Goal: Transaction & Acquisition: Purchase product/service

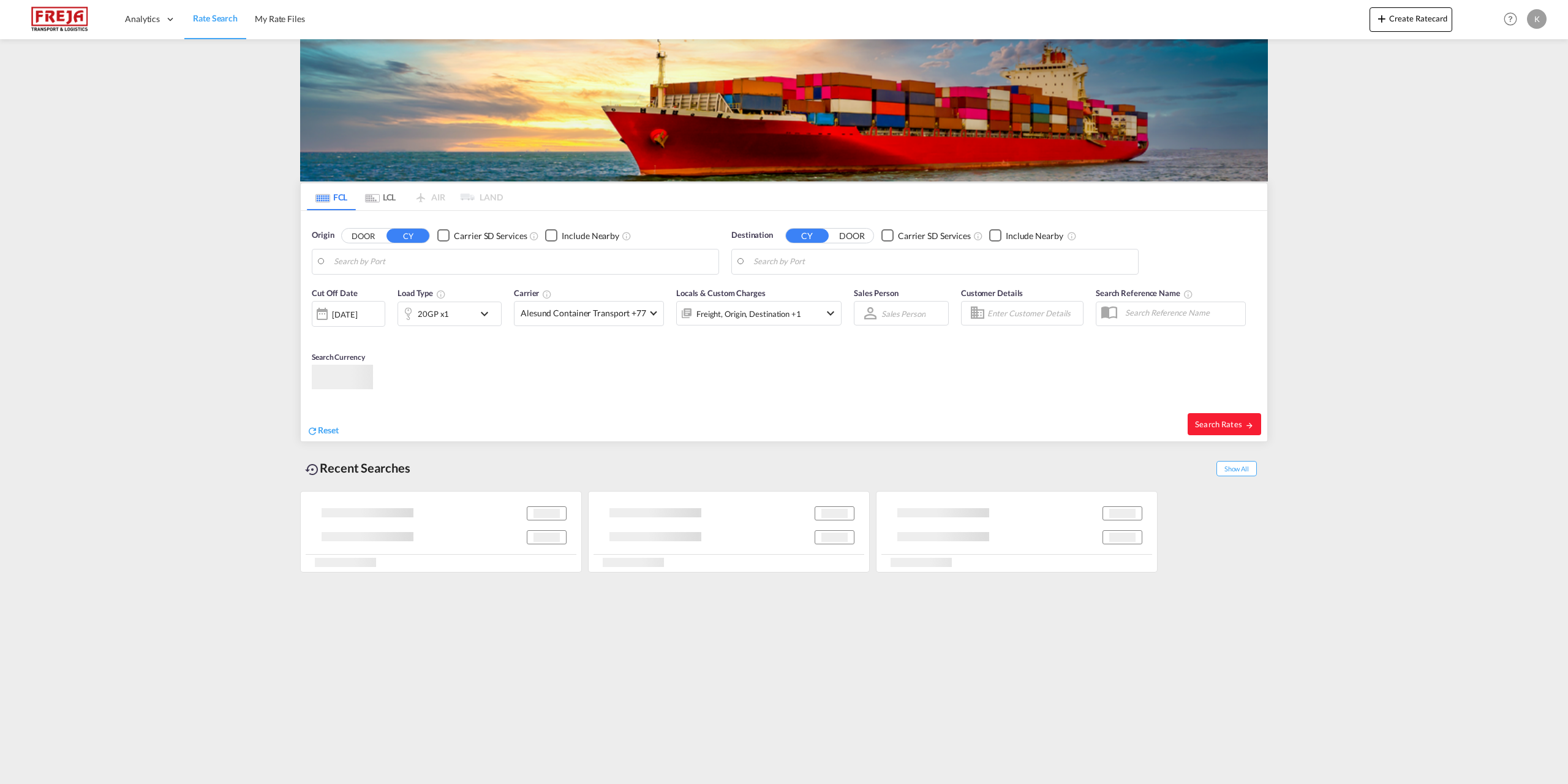
type input "Colombo, LKCMB"
type input "[GEOGRAPHIC_DATA], [GEOGRAPHIC_DATA]"
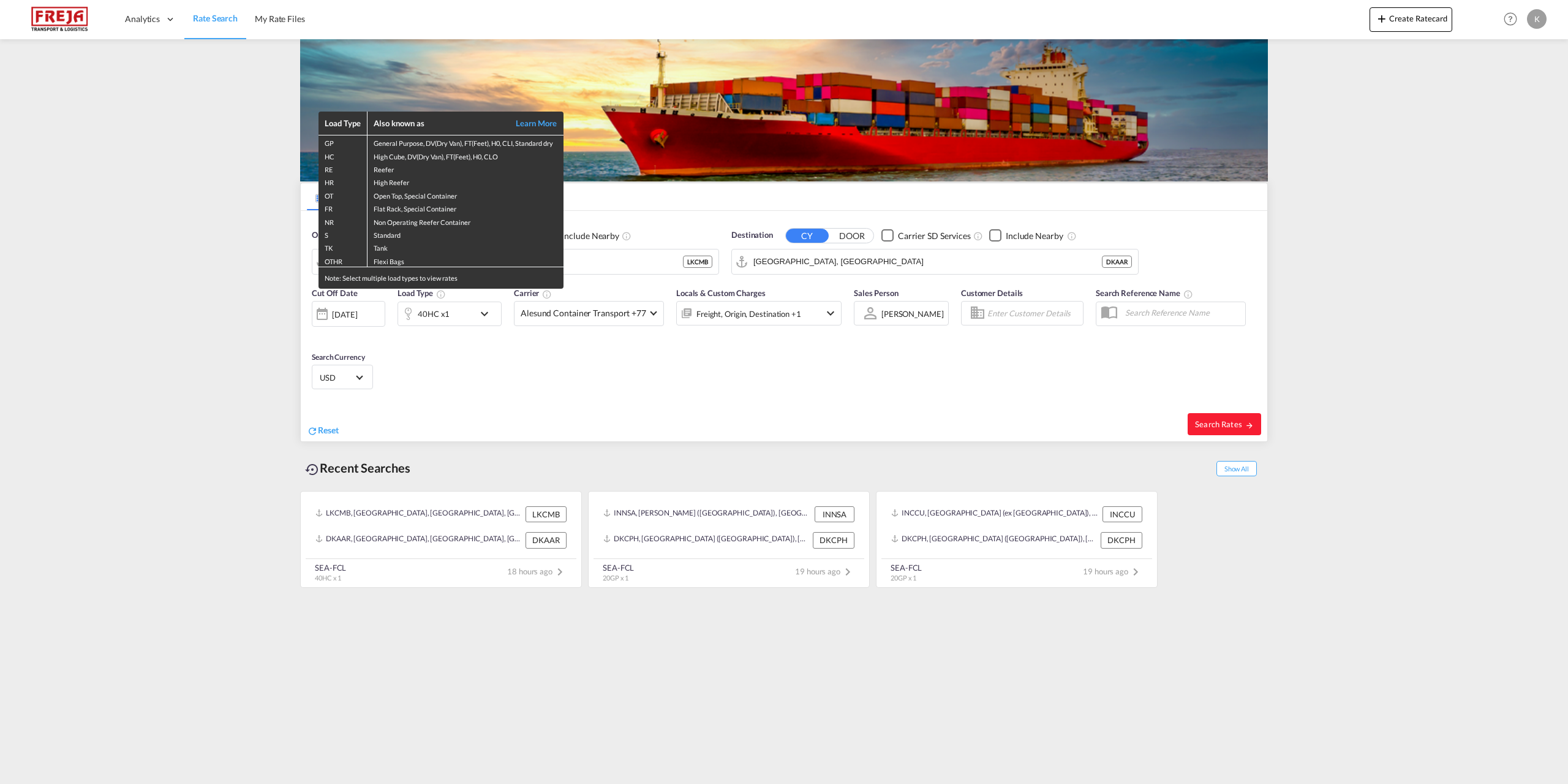
click at [375, 256] on td "Flexi Bags" at bounding box center [466, 260] width 196 height 14
click at [536, 264] on td "Flexi Bags" at bounding box center [466, 260] width 196 height 14
click at [600, 262] on div "Load Type Also known as Learn More GP General Purpose, DV(Dry Van), FT(Feet), H…" at bounding box center [784, 392] width 1568 height 784
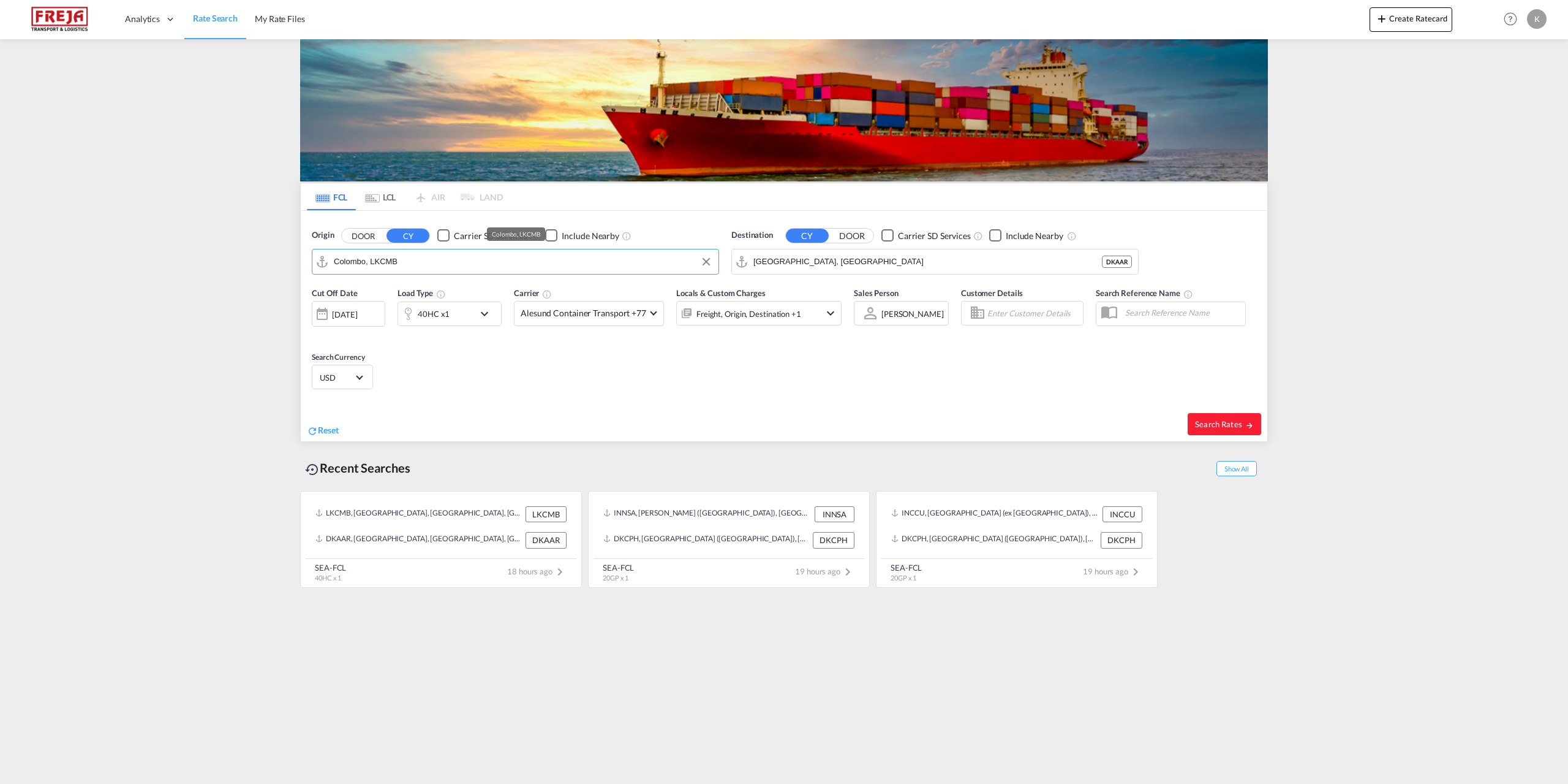
drag, startPoint x: 535, startPoint y: 261, endPoint x: 330, endPoint y: 261, distance: 205.0
click at [330, 261] on md-input-container "Colombo, LKCMB" at bounding box center [516, 262] width 406 height 25
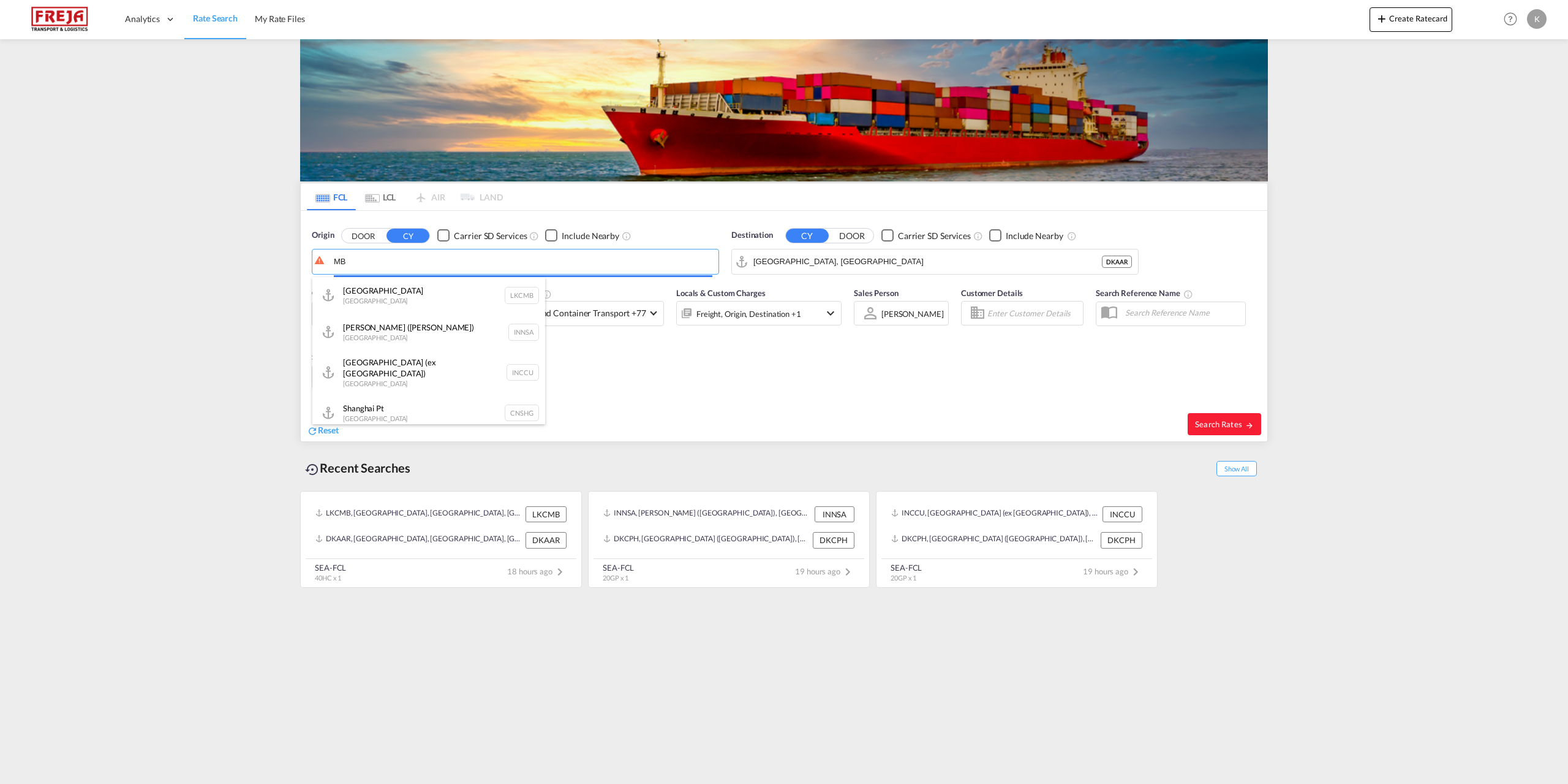
type input "B"
click at [359, 291] on div "Shanghai [GEOGRAPHIC_DATA] CNSHA" at bounding box center [429, 295] width 233 height 37
type input "[GEOGRAPHIC_DATA], [GEOGRAPHIC_DATA]"
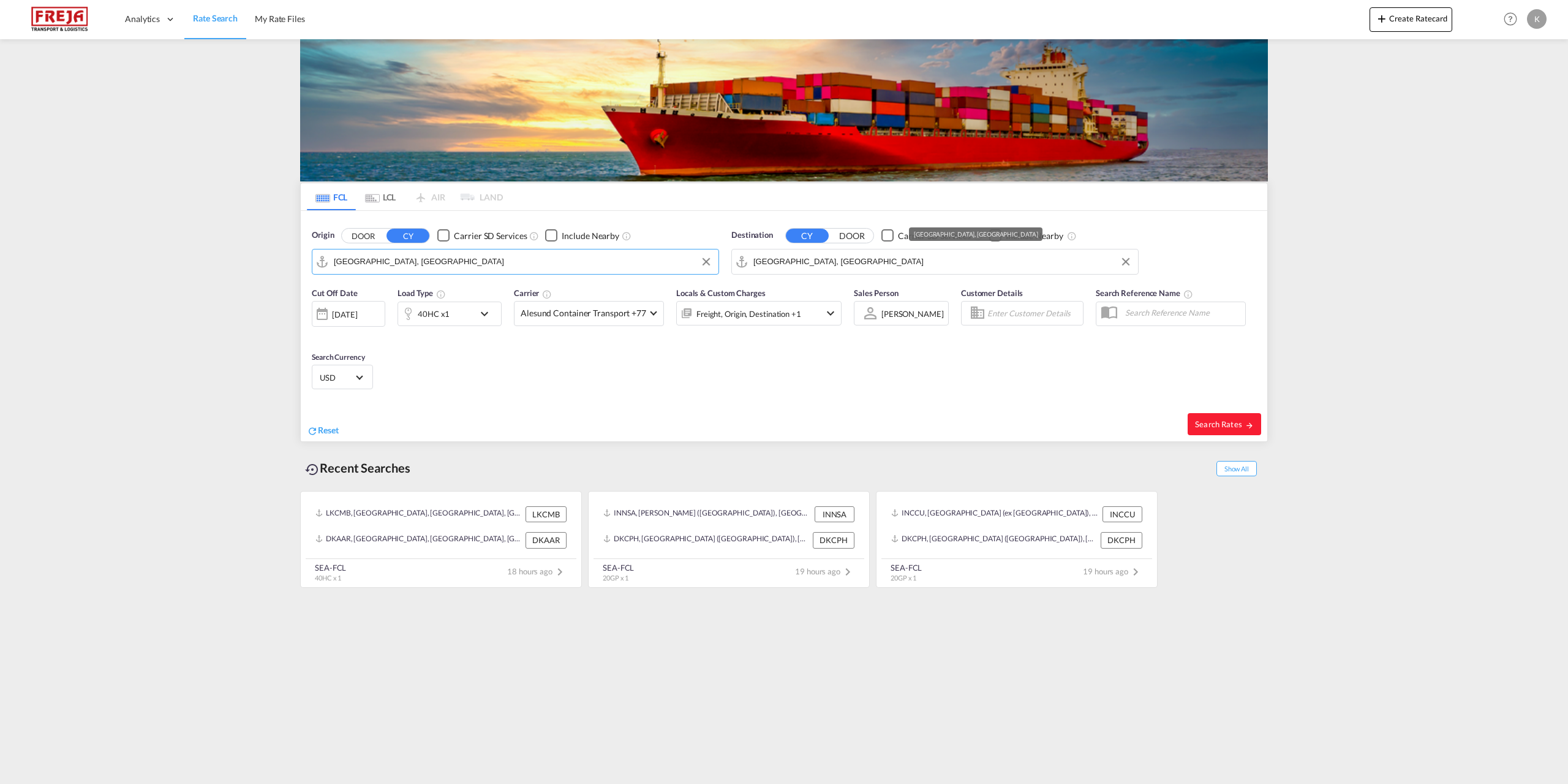
click at [837, 264] on input "[GEOGRAPHIC_DATA], [GEOGRAPHIC_DATA]" at bounding box center [943, 261] width 379 height 19
drag, startPoint x: 826, startPoint y: 264, endPoint x: 740, endPoint y: 264, distance: 86.0
click at [740, 264] on md-input-container "[GEOGRAPHIC_DATA], [GEOGRAPHIC_DATA]" at bounding box center [935, 262] width 406 height 25
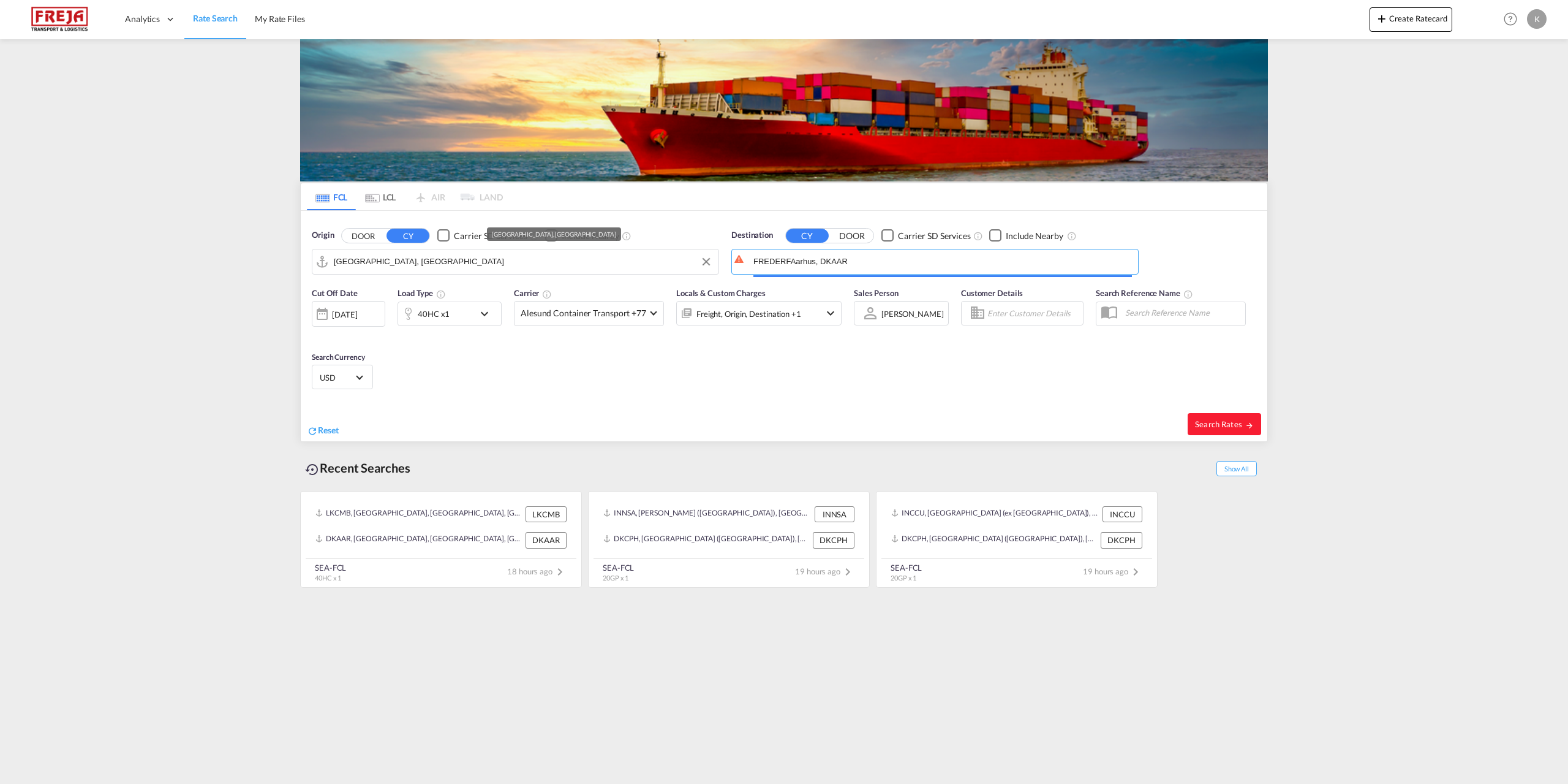
drag, startPoint x: 863, startPoint y: 257, endPoint x: 698, endPoint y: 257, distance: 165.0
click at [850, 264] on input "FREDERFAarhus, DKAAR" at bounding box center [943, 261] width 379 height 19
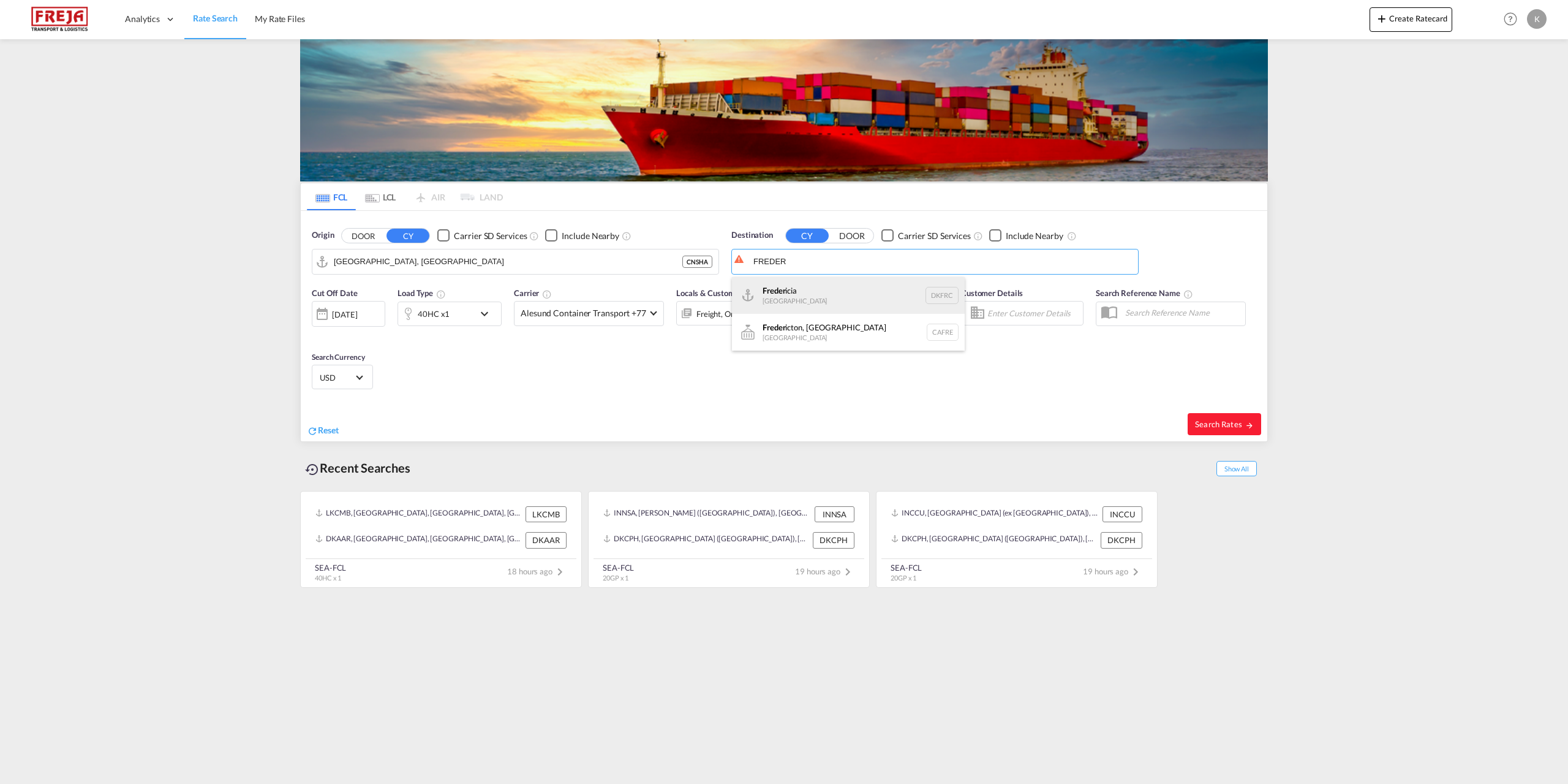
click at [770, 300] on div "Freder icia [GEOGRAPHIC_DATA] DKFRC" at bounding box center [848, 295] width 233 height 37
type input "[GEOGRAPHIC_DATA], DKFRC"
click at [1203, 419] on span "Search Rates" at bounding box center [1224, 424] width 59 height 10
type input "CNSHA to DKFRC / [DATE]"
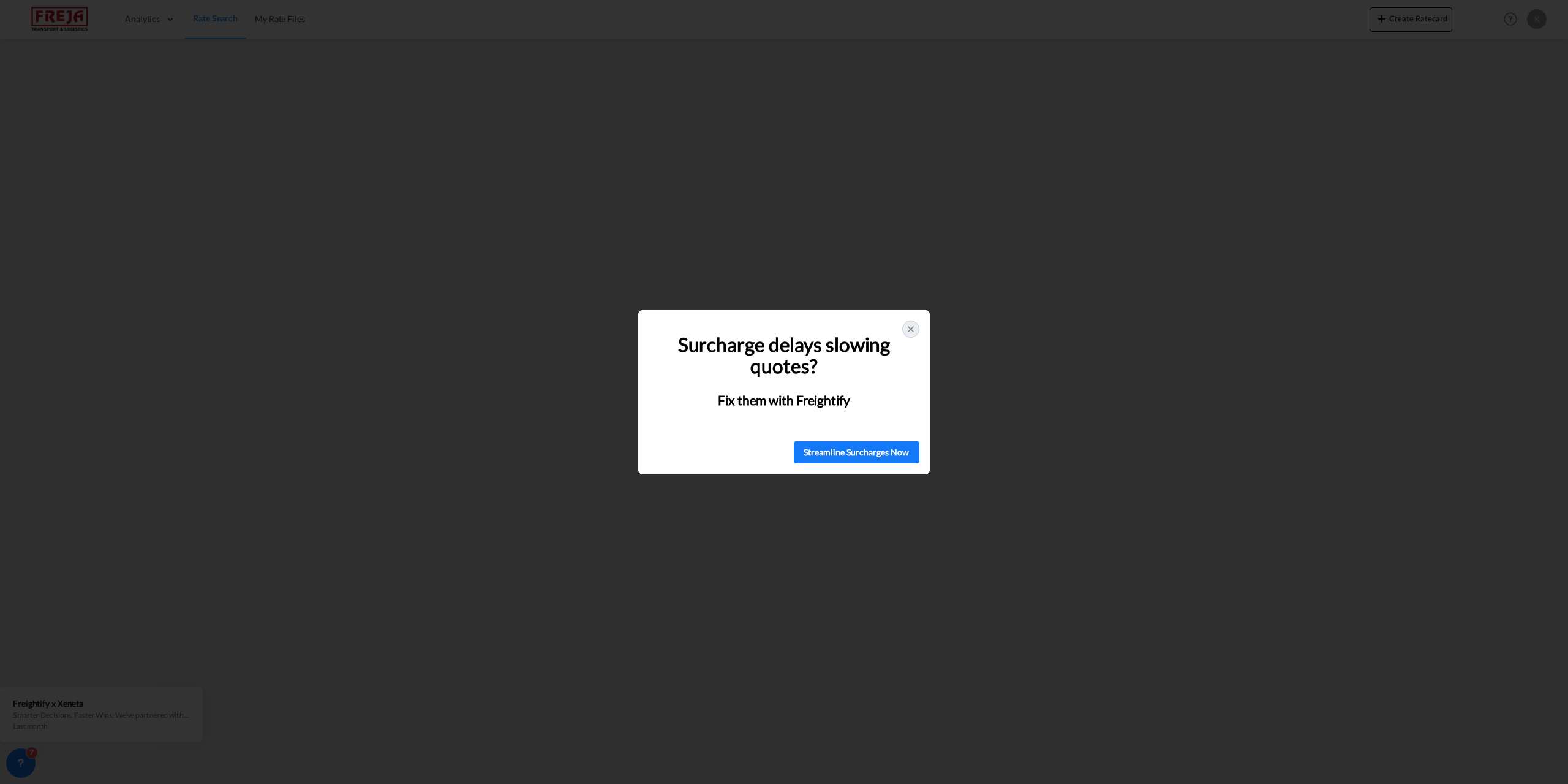
click at [911, 329] on icon at bounding box center [910, 329] width 5 height 5
